Goal: Information Seeking & Learning: Learn about a topic

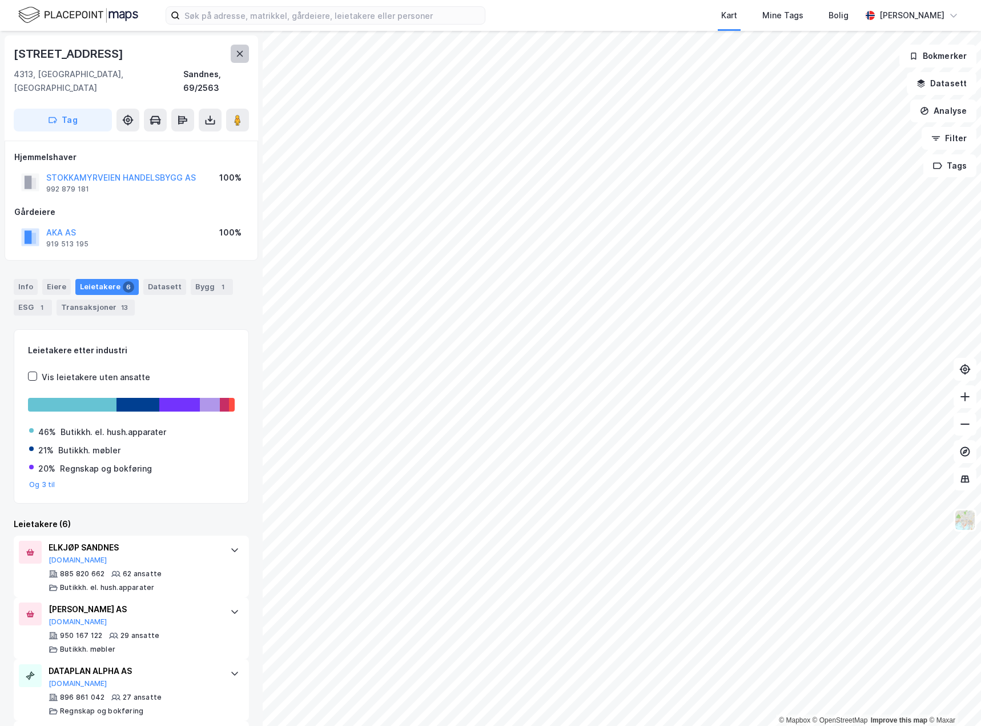
click at [238, 54] on icon at bounding box center [239, 53] width 9 height 9
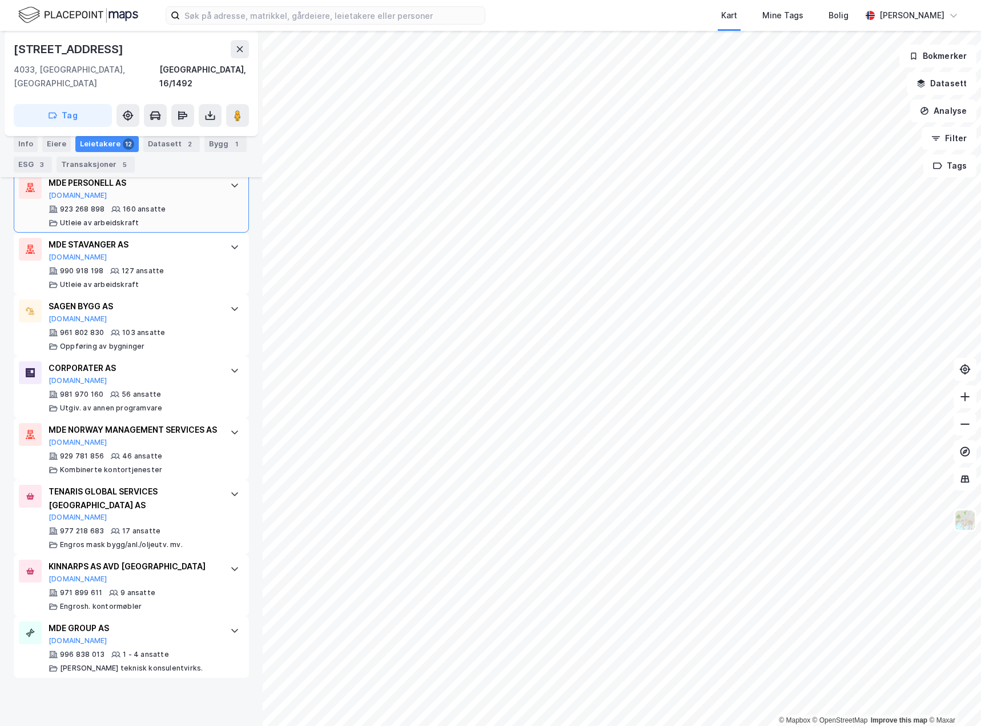
scroll to position [400, 0]
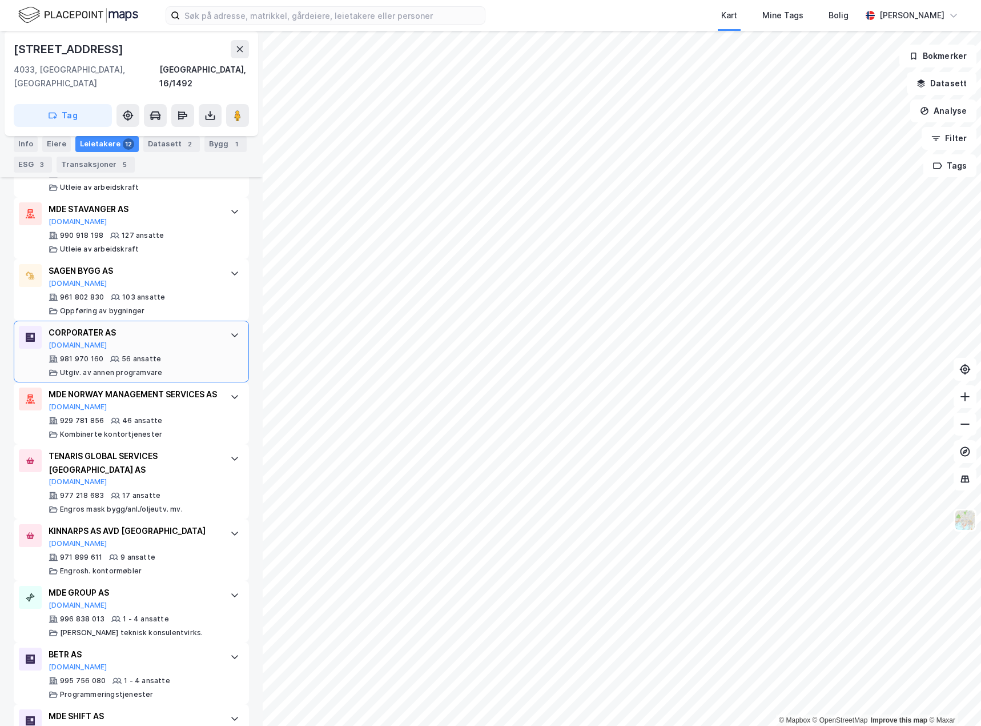
click at [228, 331] on div "CORPORATER AS [DOMAIN_NAME] 981 970 160 56 ansatte [PERSON_NAME]. [PERSON_NAME]…" at bounding box center [131, 351] width 235 height 62
